Goal: Communication & Community: Participate in discussion

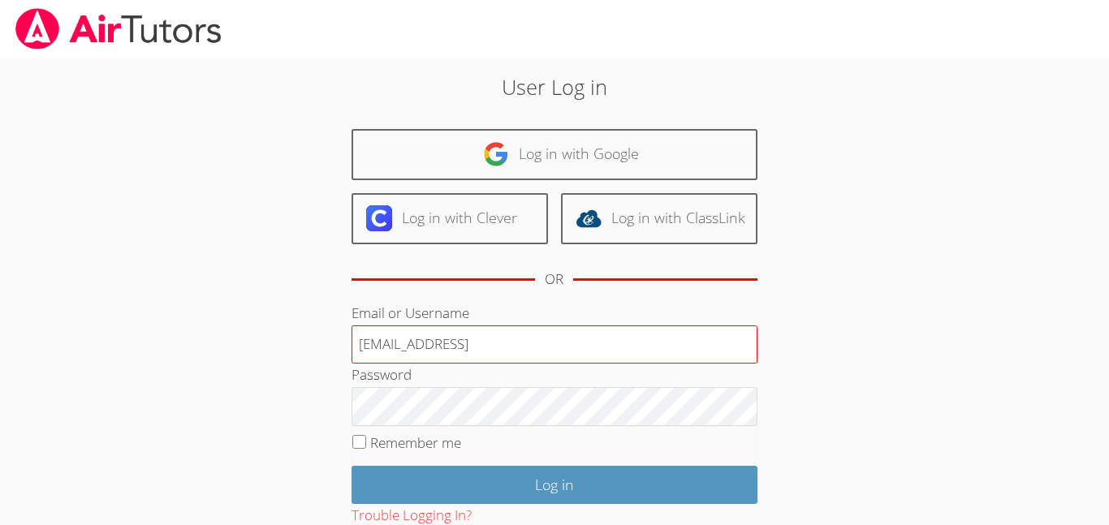
type input "n.mares1@lodiusd.org"
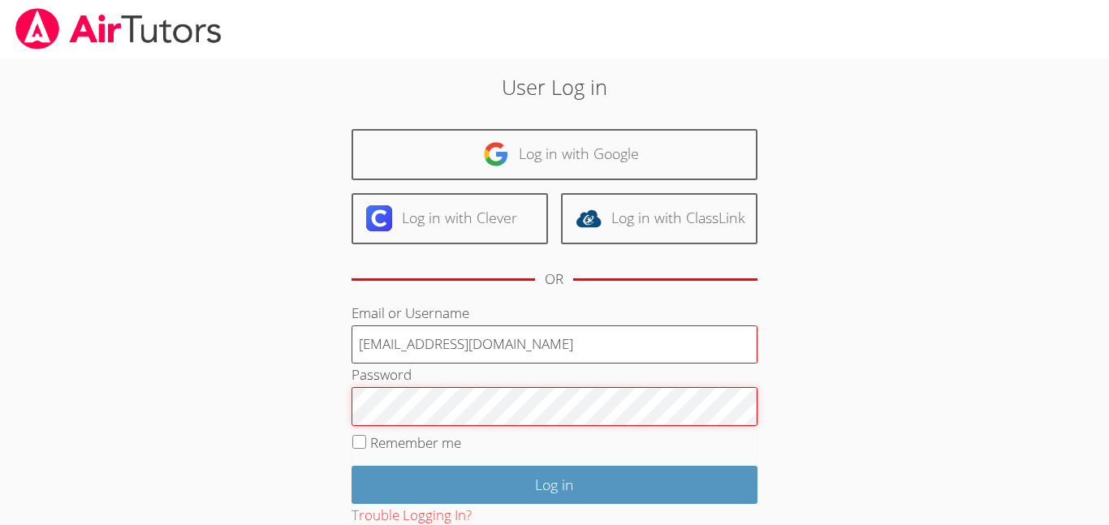
click at [352, 466] on input "Log in" at bounding box center [555, 485] width 406 height 38
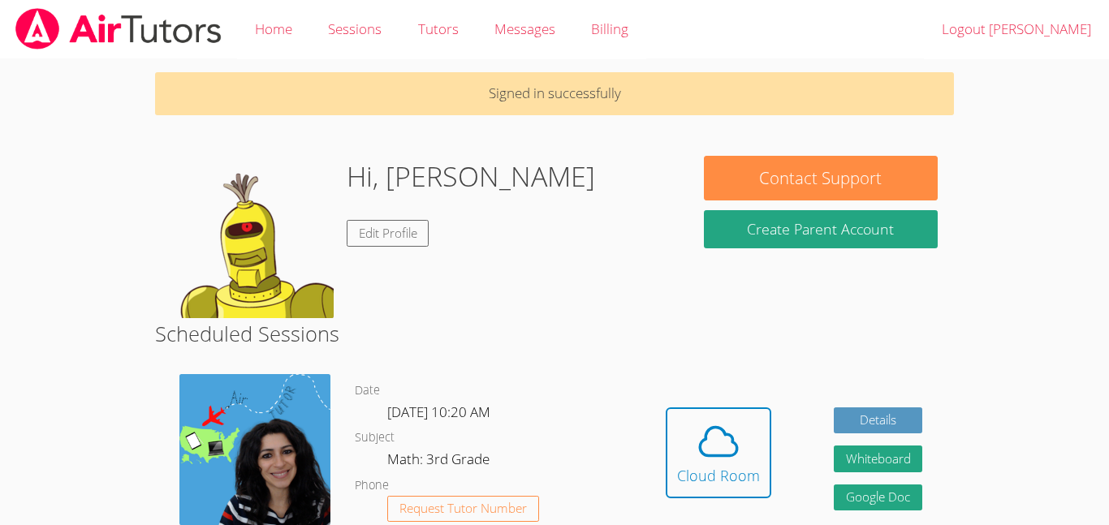
click at [620, 482] on dl "Date Fri Sep 26, 10:20 AM Subject Math: 3rd Grade Phone Request Tutor Number" at bounding box center [494, 465] width 279 height 169
click at [699, 473] on div "Cloud Room" at bounding box center [718, 475] width 83 height 23
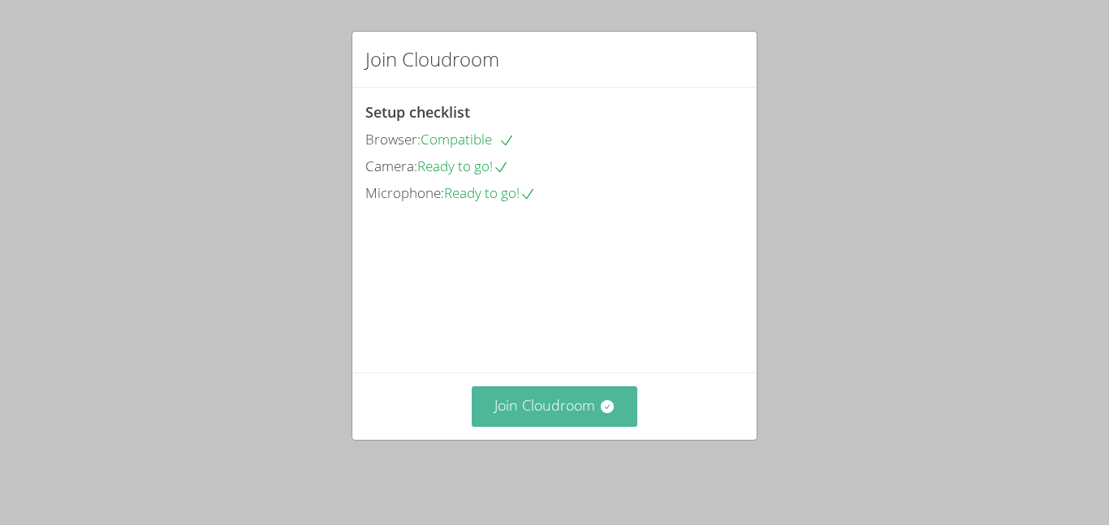
click at [610, 426] on button "Join Cloudroom" at bounding box center [555, 407] width 166 height 40
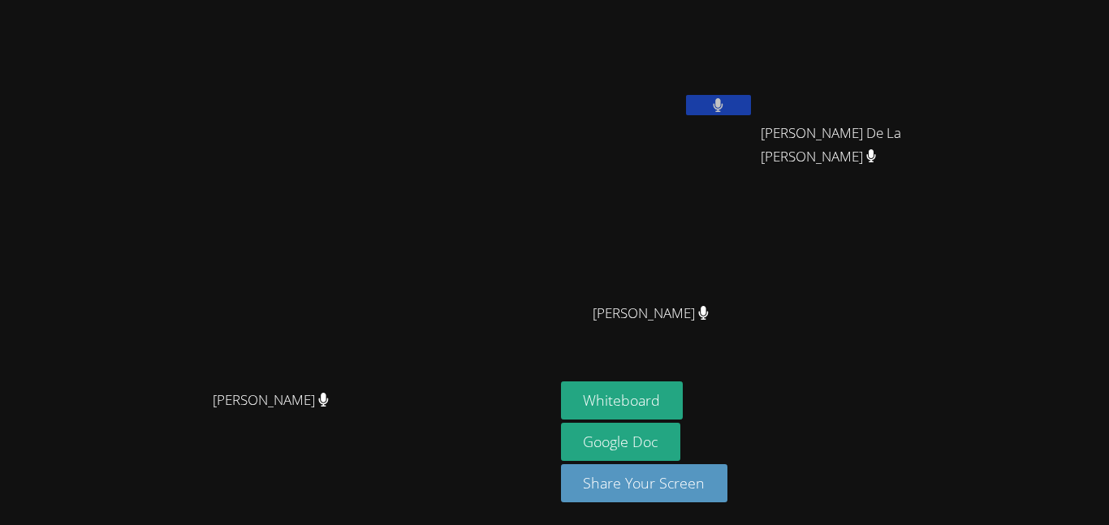
click at [399, 123] on video at bounding box center [277, 230] width 244 height 305
click at [751, 111] on button at bounding box center [718, 105] width 65 height 20
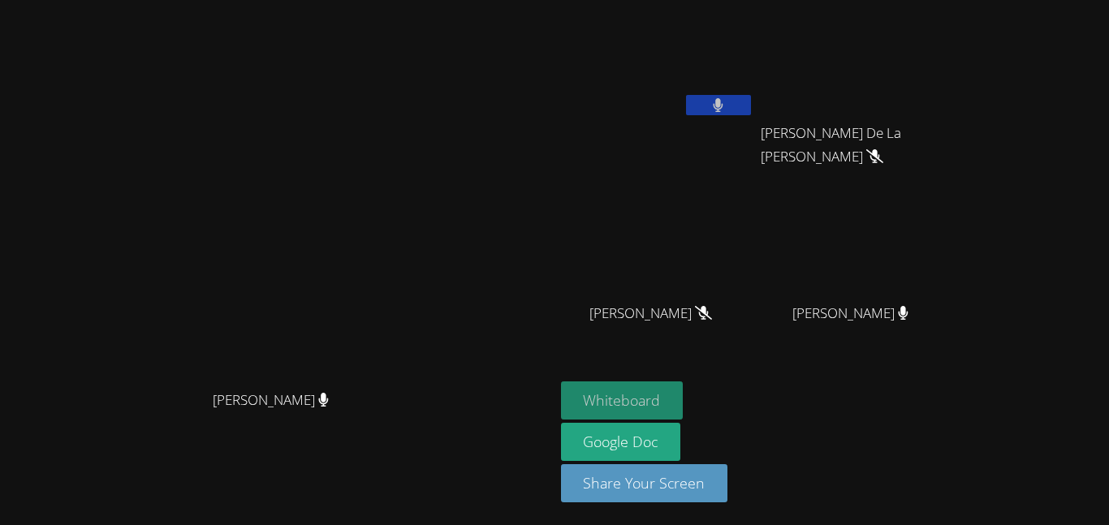
click at [684, 405] on button "Whiteboard" at bounding box center [622, 401] width 123 height 38
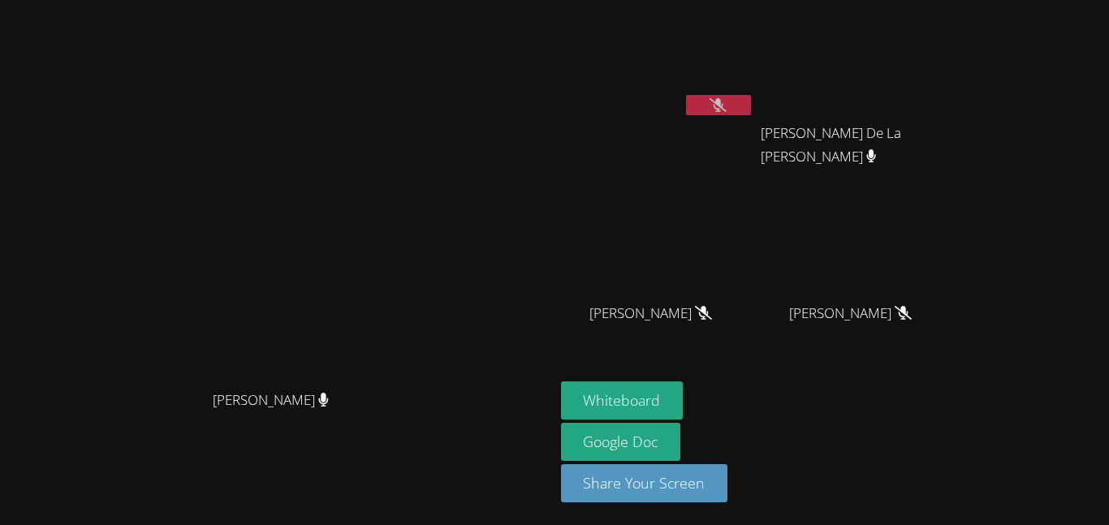
click at [751, 117] on div at bounding box center [718, 107] width 65 height 24
click at [727, 107] on icon at bounding box center [718, 105] width 17 height 14
click at [754, 83] on video at bounding box center [657, 60] width 193 height 109
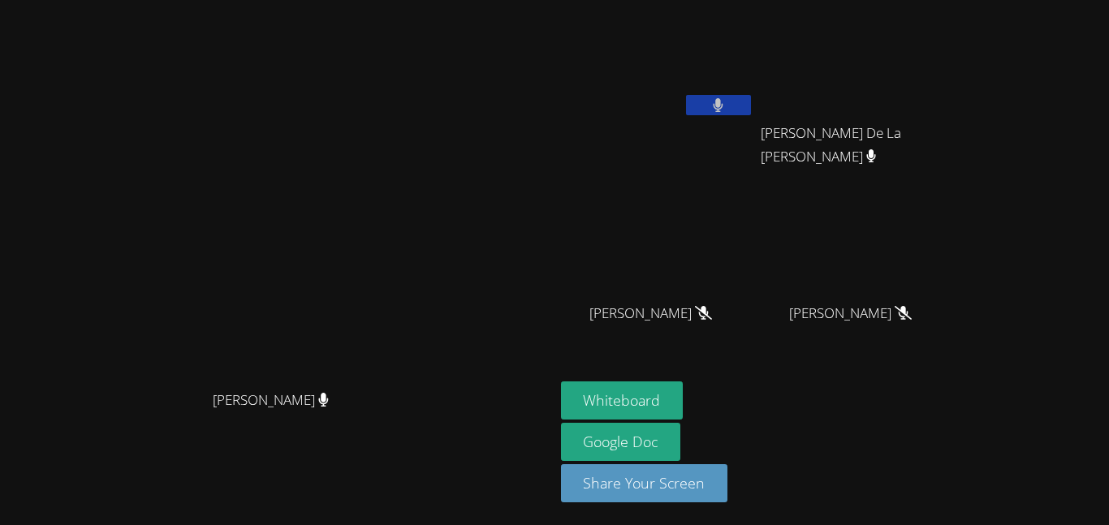
click at [941, 135] on span "[PERSON_NAME] De La [PERSON_NAME]" at bounding box center [851, 145] width 180 height 47
click at [0, 437] on main "[PERSON_NAME] [PERSON_NAME]" at bounding box center [277, 262] width 555 height 525
click at [727, 105] on icon at bounding box center [718, 105] width 17 height 14
click at [727, 98] on icon at bounding box center [718, 105] width 17 height 14
click at [727, 106] on icon at bounding box center [718, 105] width 17 height 14
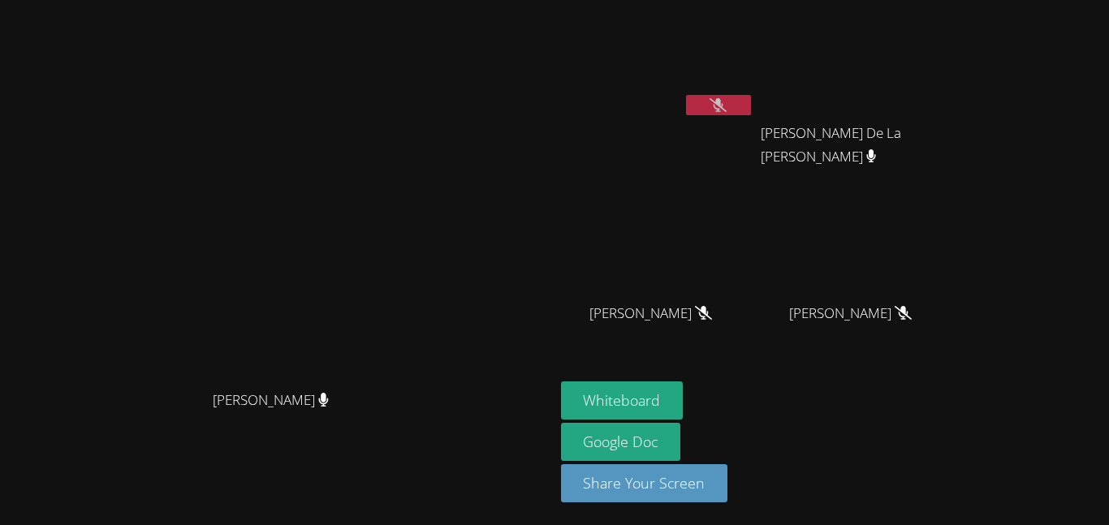
click at [727, 109] on icon at bounding box center [718, 105] width 17 height 14
click at [727, 106] on icon at bounding box center [718, 105] width 17 height 14
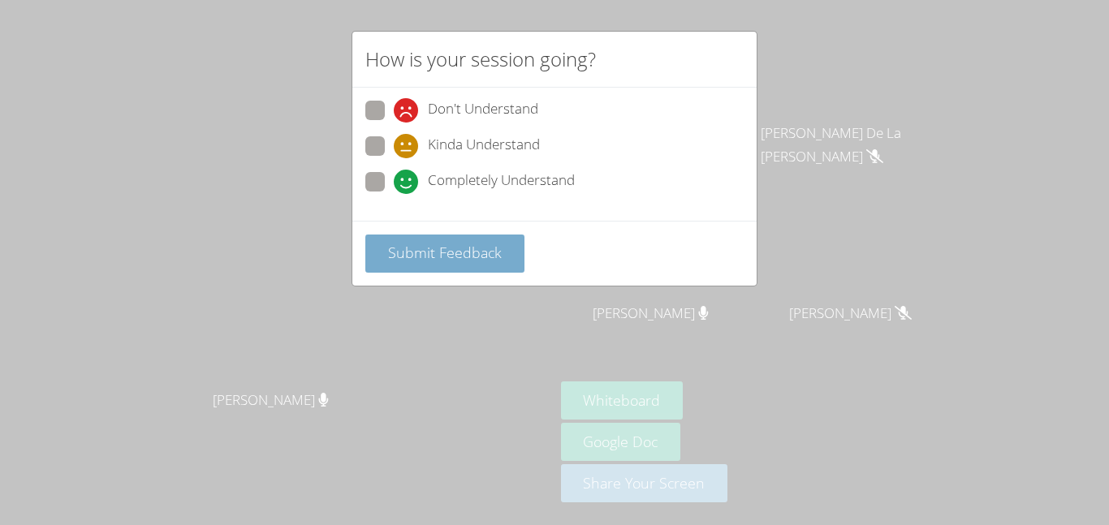
click at [467, 269] on button "Submit Feedback" at bounding box center [444, 254] width 159 height 38
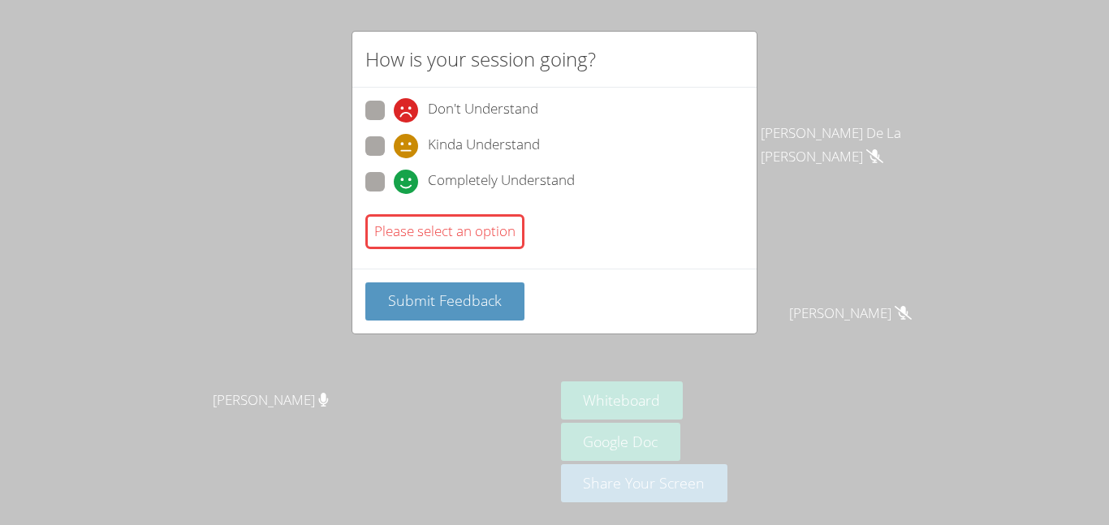
click at [394, 194] on span at bounding box center [394, 194] width 0 height 0
click at [394, 183] on input "Completely Understand" at bounding box center [401, 179] width 14 height 14
radio input "true"
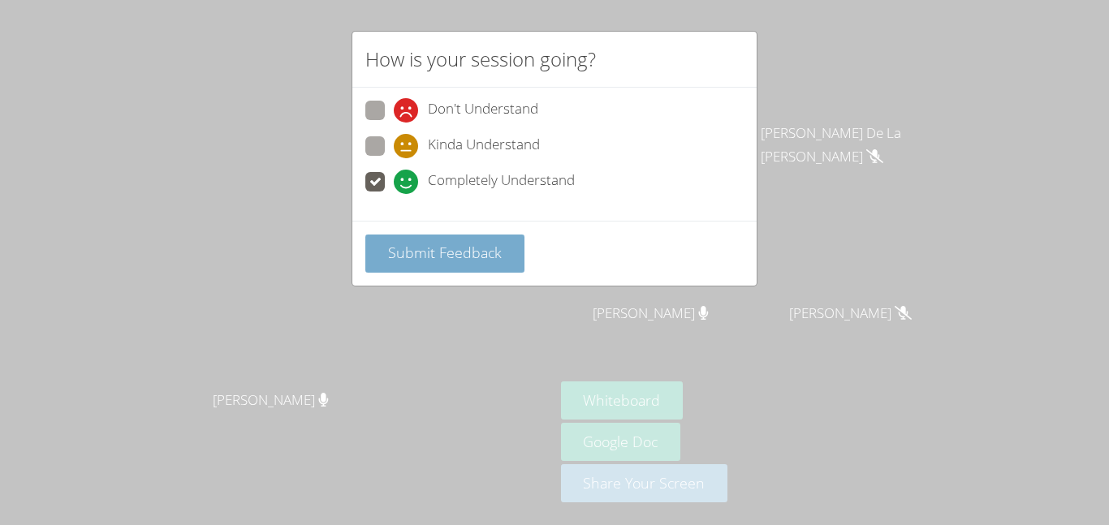
click at [398, 244] on span "Submit Feedback" at bounding box center [445, 252] width 114 height 19
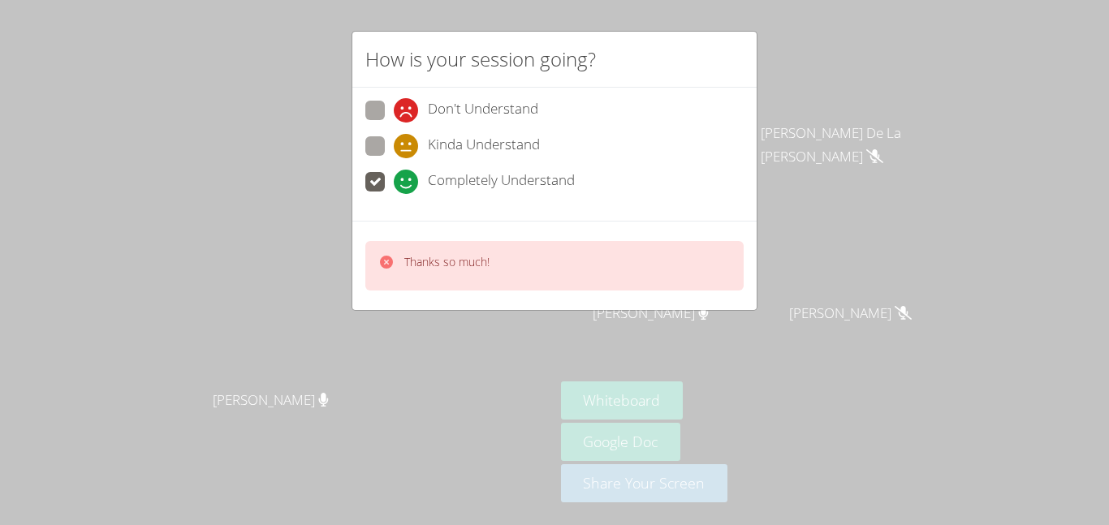
click at [387, 257] on icon at bounding box center [386, 262] width 13 height 13
click at [387, 261] on icon at bounding box center [386, 262] width 13 height 13
click at [387, 261] on video at bounding box center [277, 230] width 244 height 305
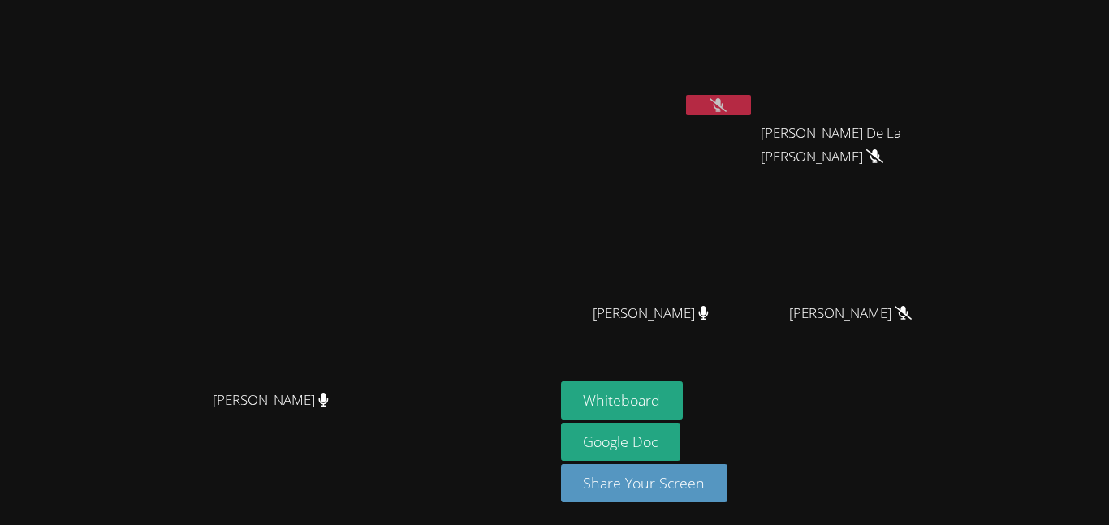
click at [387, 261] on video at bounding box center [277, 230] width 244 height 305
click at [727, 106] on icon at bounding box center [718, 105] width 17 height 14
click at [754, 90] on video at bounding box center [657, 60] width 193 height 109
click at [727, 98] on icon at bounding box center [718, 105] width 17 height 14
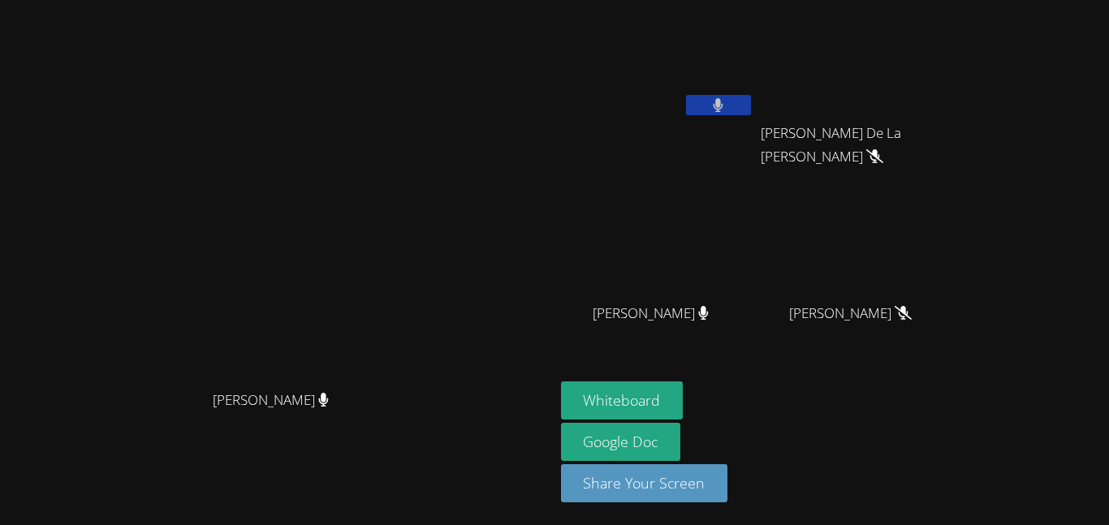
click at [724, 98] on icon at bounding box center [718, 105] width 11 height 14
click at [727, 98] on icon at bounding box center [718, 105] width 17 height 14
